Goal: Find specific page/section: Find specific page/section

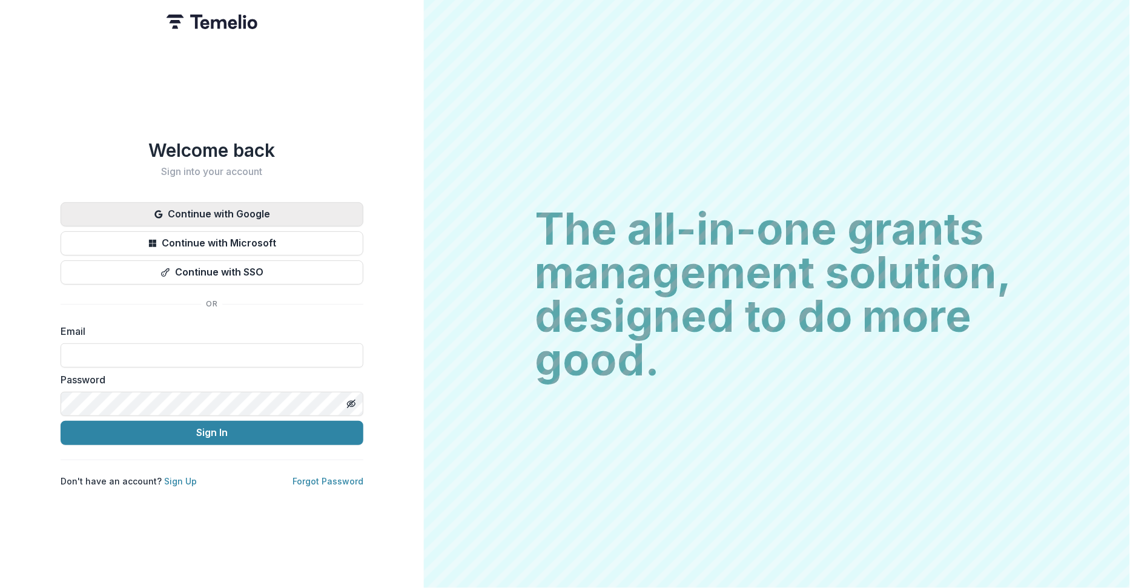
click at [272, 202] on button "Continue with Google" at bounding box center [212, 214] width 303 height 24
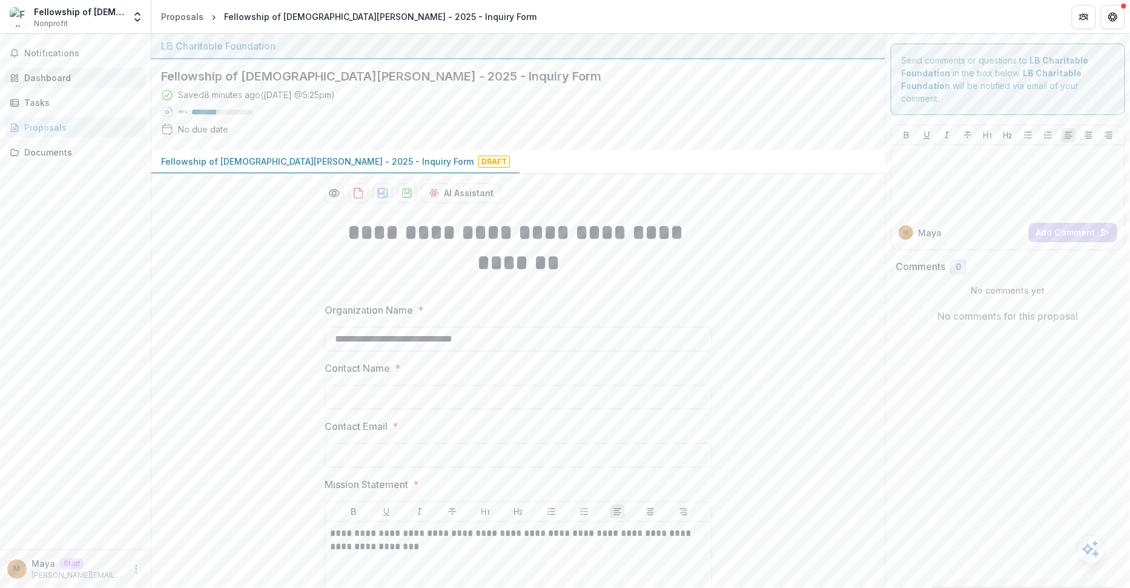
click at [74, 82] on div "Dashboard" at bounding box center [80, 77] width 112 height 13
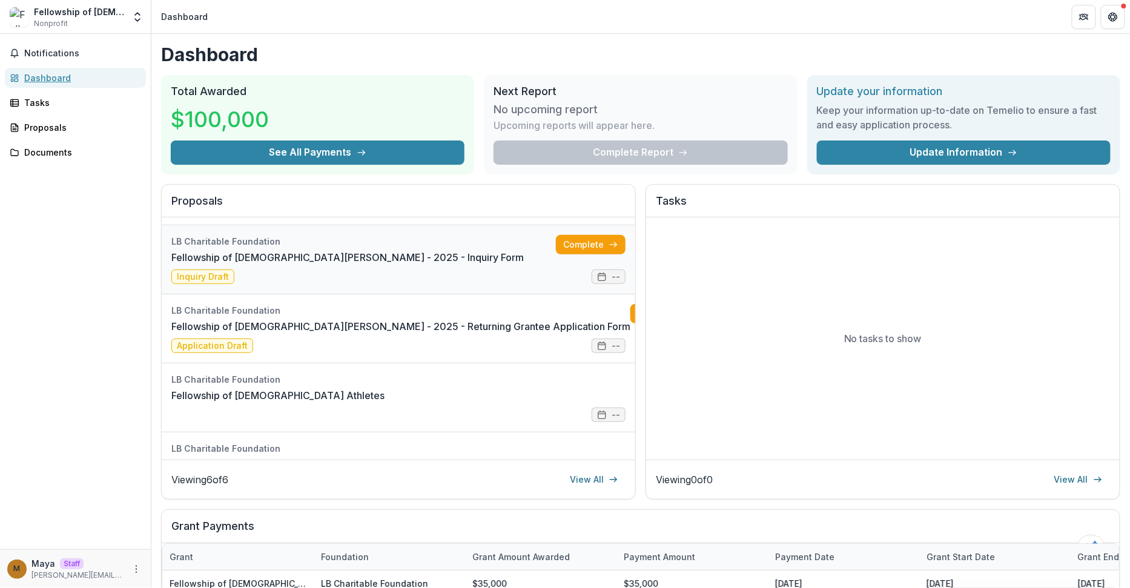
scroll to position [54, 0]
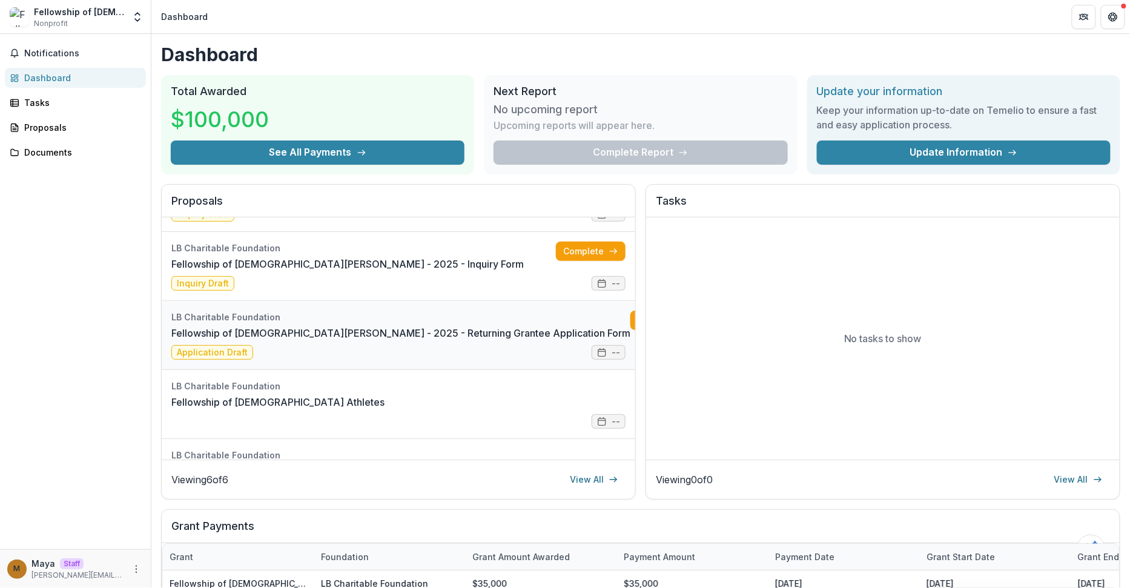
click at [350, 326] on link "Fellowship of Christian Athletes - 2025 - Returning Grantee Application Form" at bounding box center [400, 333] width 459 height 15
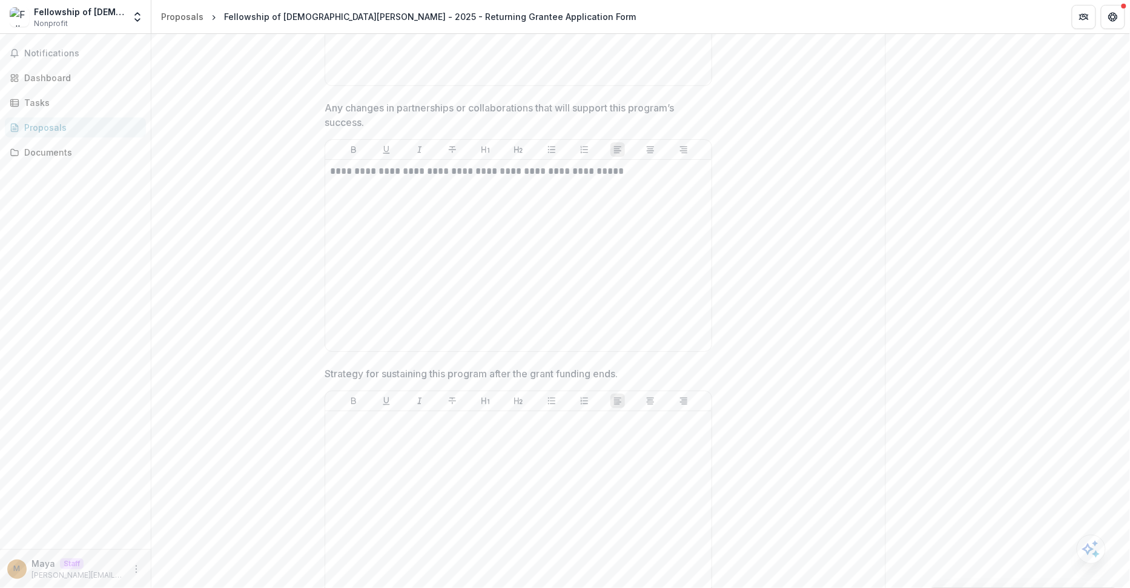
scroll to position [1559, 0]
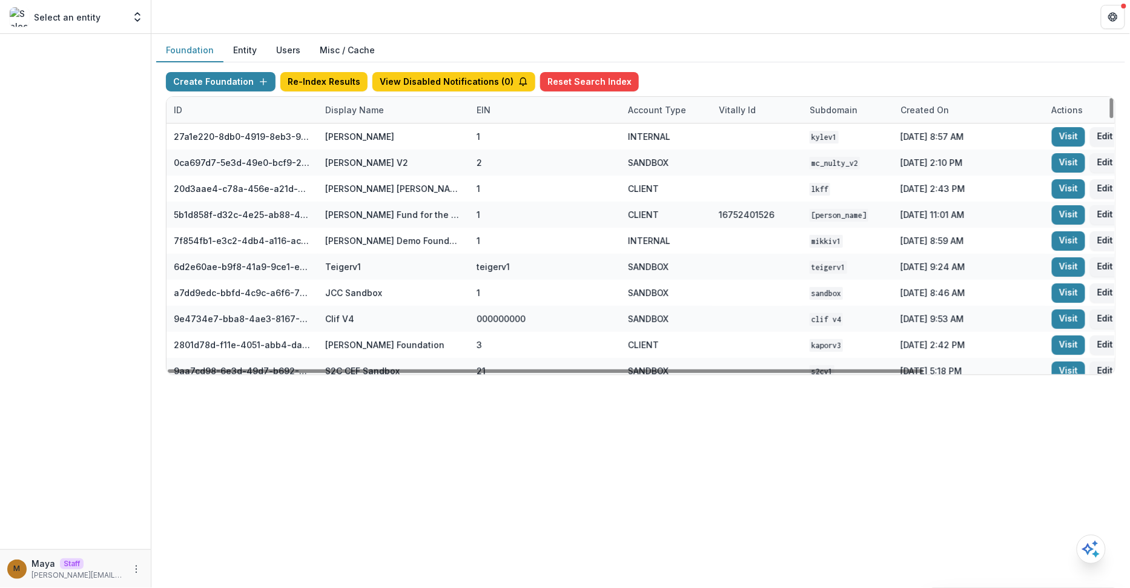
click at [410, 110] on div "Display Name" at bounding box center [393, 110] width 151 height 26
click at [402, 128] on input at bounding box center [392, 136] width 145 height 19
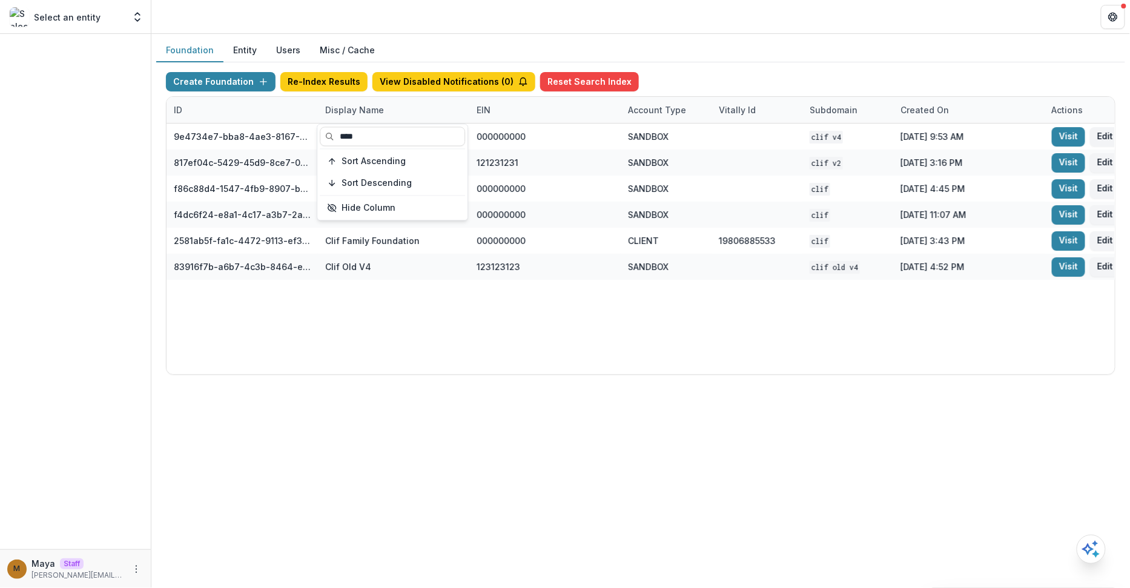
type input "****"
click at [854, 69] on div "Create Foundation Re-Index Results View Disabled Notifications ( 0 ) Reset Sear…" at bounding box center [640, 223] width 969 height 322
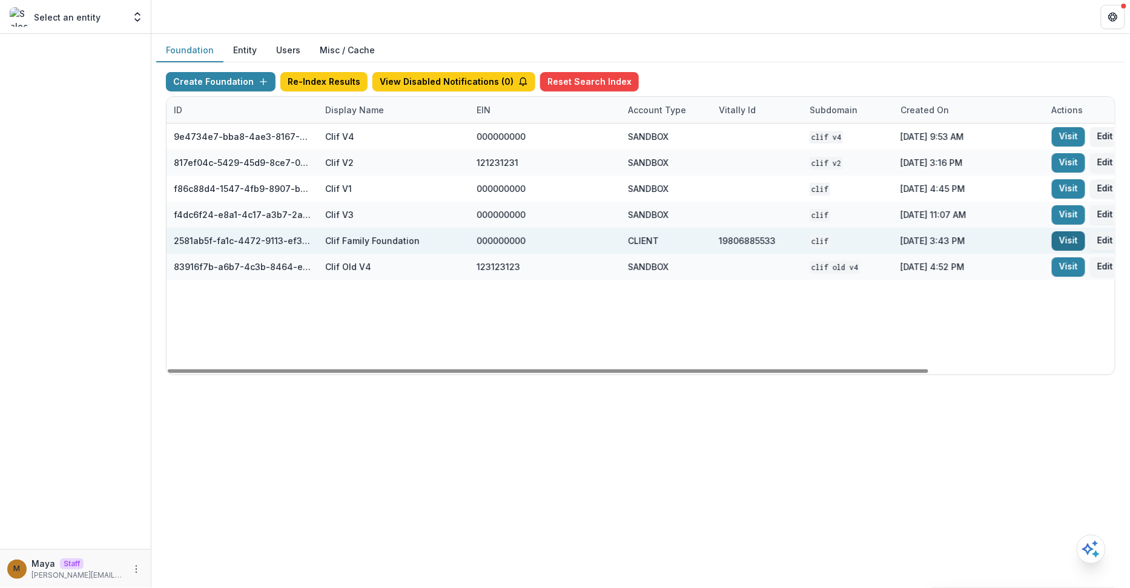
click at [1065, 248] on link "Visit" at bounding box center [1068, 240] width 33 height 19
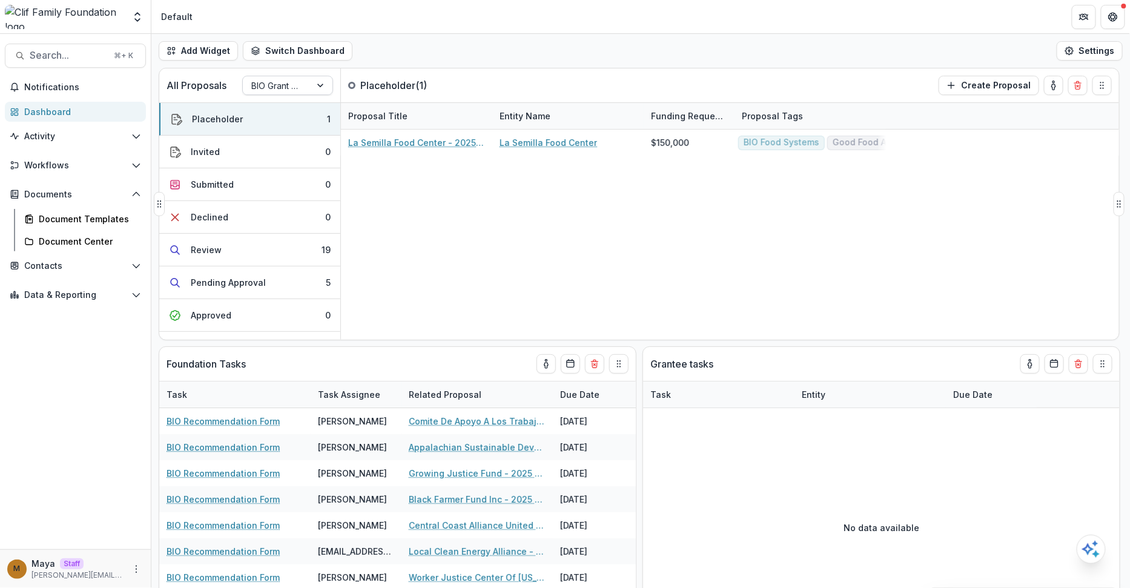
click at [314, 82] on div at bounding box center [322, 85] width 22 height 18
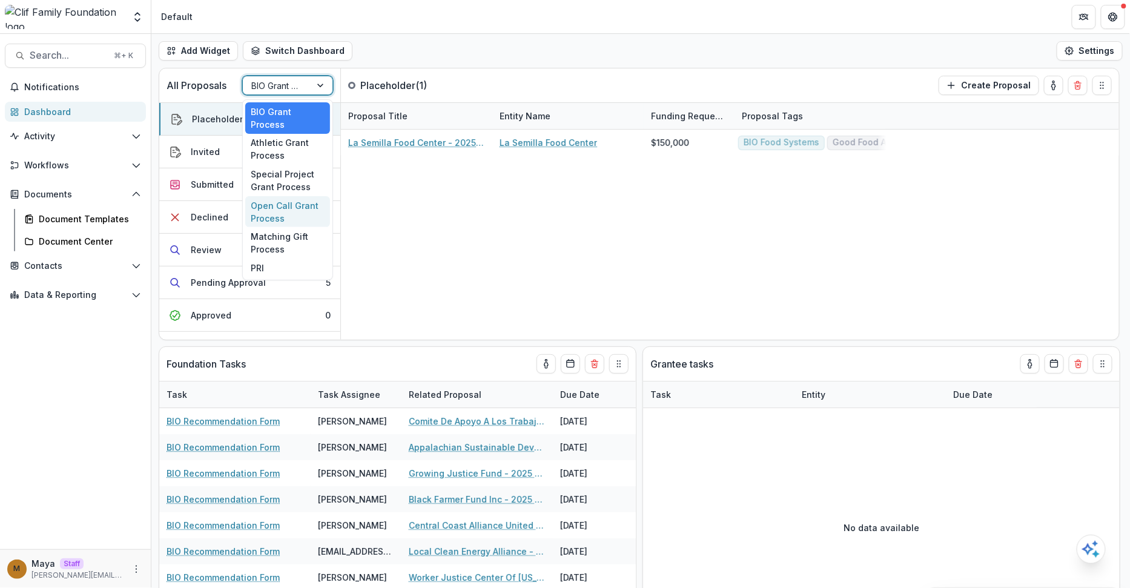
click at [292, 206] on div "Open Call Grant Process" at bounding box center [287, 211] width 85 height 31
